Goal: Information Seeking & Learning: Understand process/instructions

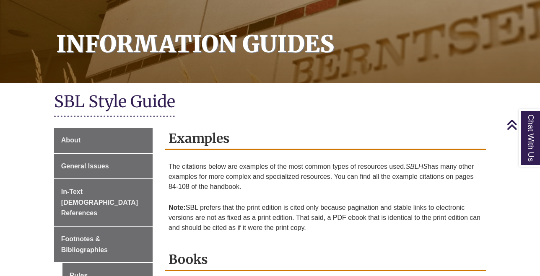
scroll to position [275, 0]
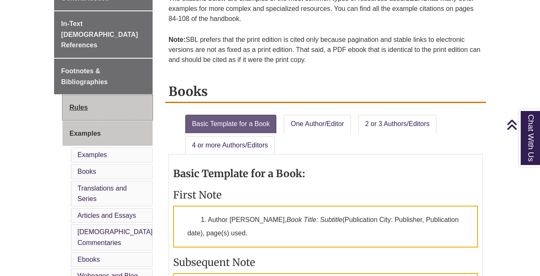
click at [85, 95] on link "Rules" at bounding box center [107, 107] width 90 height 25
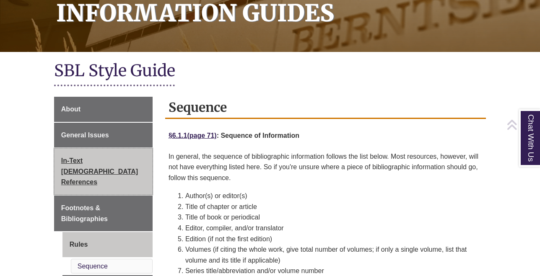
scroll to position [139, 0]
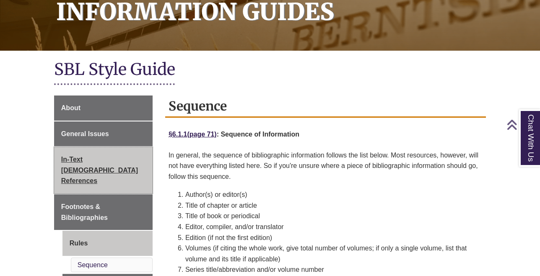
click at [78, 163] on link "In-Text [DEMOGRAPHIC_DATA] References" at bounding box center [103, 170] width 99 height 47
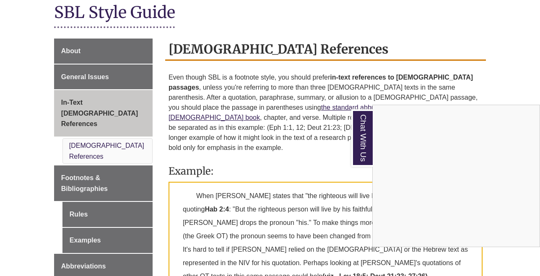
scroll to position [201, 0]
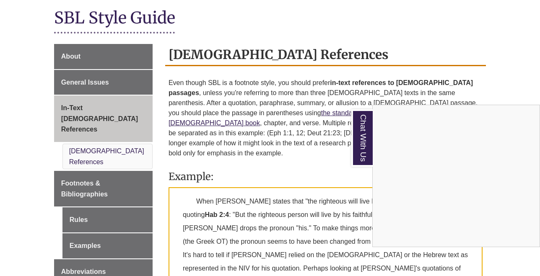
click at [92, 65] on div "Chat With Us" at bounding box center [270, 138] width 540 height 276
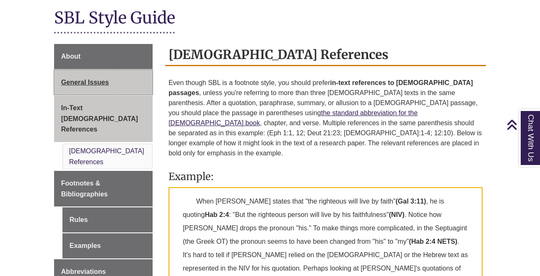
click at [92, 76] on link "General Issues" at bounding box center [103, 82] width 99 height 25
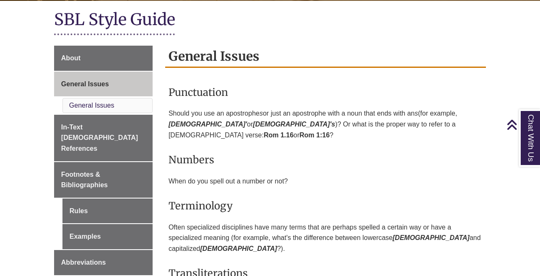
scroll to position [175, 0]
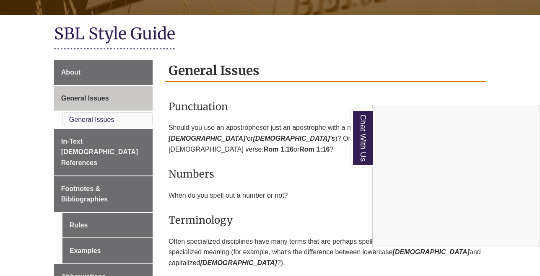
click at [101, 139] on div "Chat With Us" at bounding box center [270, 138] width 540 height 276
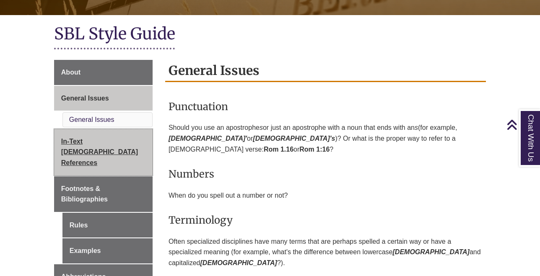
click at [91, 140] on span "In-Text [DEMOGRAPHIC_DATA] References" at bounding box center [99, 152] width 77 height 29
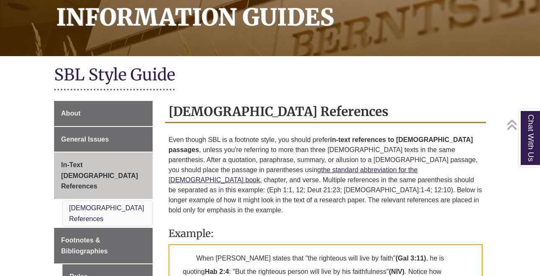
scroll to position [145, 0]
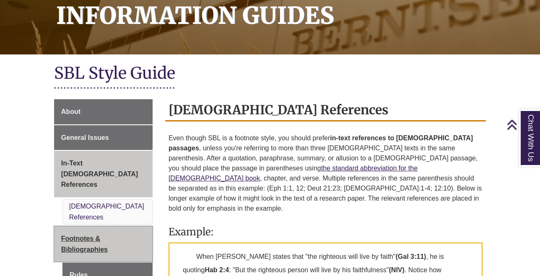
click at [76, 235] on span "Footnotes & Bibliographies" at bounding box center [84, 244] width 47 height 18
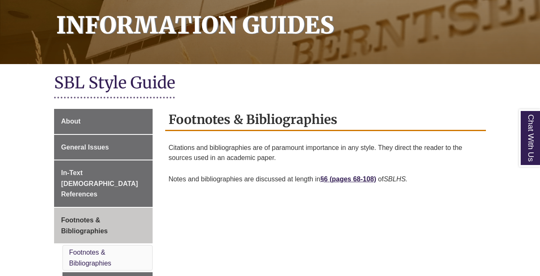
scroll to position [132, 0]
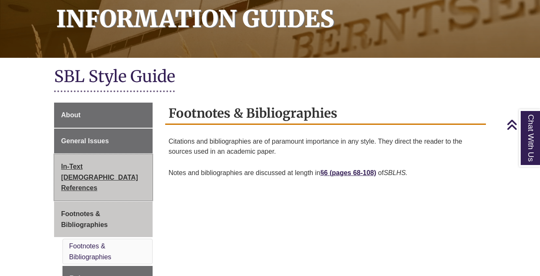
click at [98, 167] on span "In-Text [DEMOGRAPHIC_DATA] References" at bounding box center [99, 177] width 77 height 29
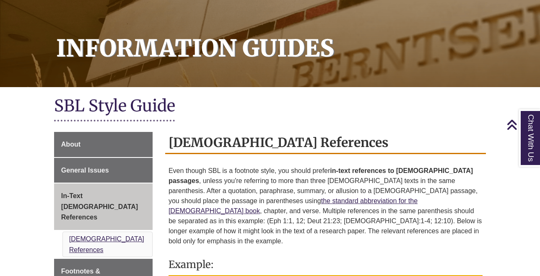
click at [118, 236] on link "Biblical References" at bounding box center [106, 245] width 75 height 18
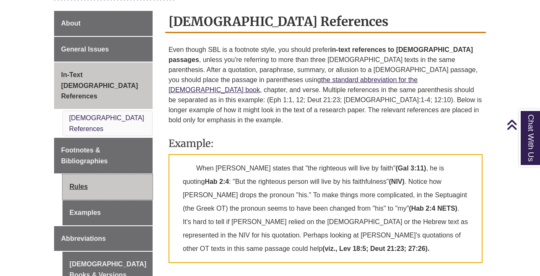
click at [107, 174] on link "Rules" at bounding box center [107, 186] width 90 height 25
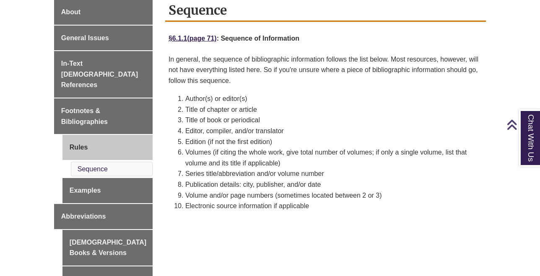
scroll to position [242, 0]
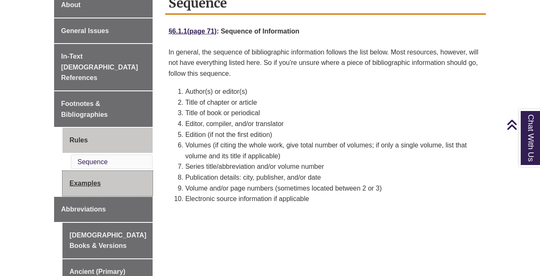
click at [113, 171] on link "Examples" at bounding box center [107, 183] width 90 height 25
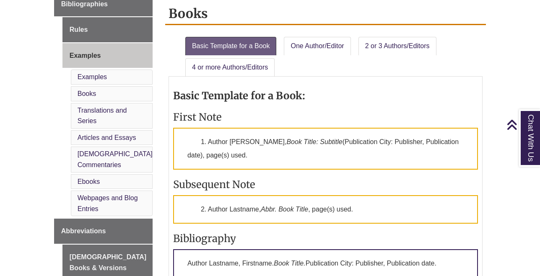
scroll to position [357, 0]
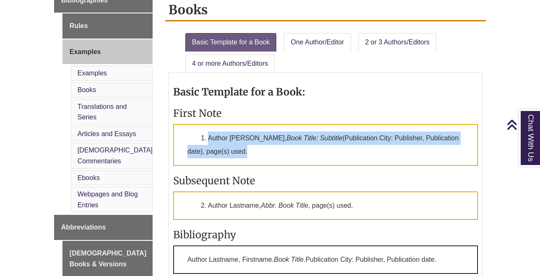
drag, startPoint x: 280, startPoint y: 151, endPoint x: 209, endPoint y: 137, distance: 72.7
click at [209, 137] on p "1. Author [PERSON_NAME], Book Title: Subtitle (Publication City: Publisher, Pub…" at bounding box center [325, 145] width 305 height 42
copy p "Author [PERSON_NAME], Book Title: Subtitle (Publication City: Publisher, Public…"
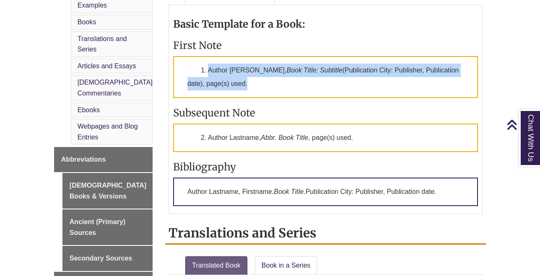
scroll to position [424, 0]
